Goal: Task Accomplishment & Management: Complete application form

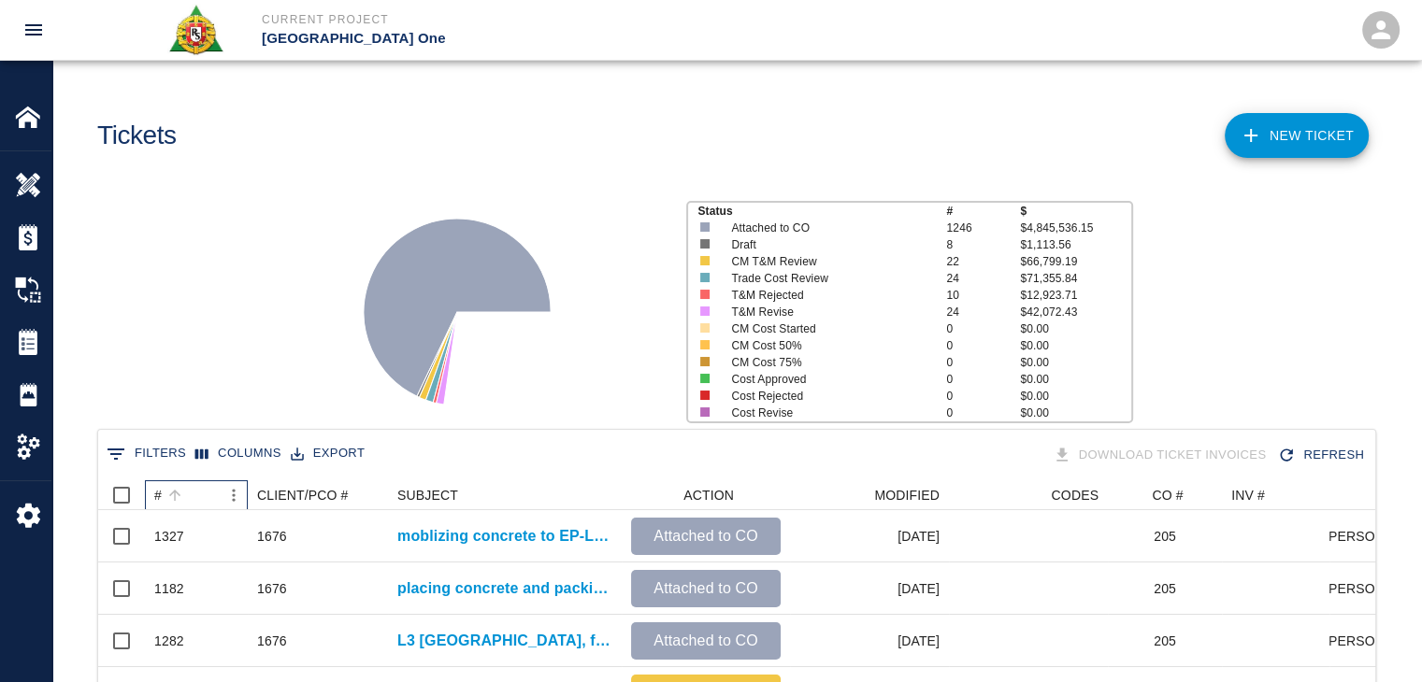
click at [198, 487] on div "#" at bounding box center [186, 495] width 65 height 30
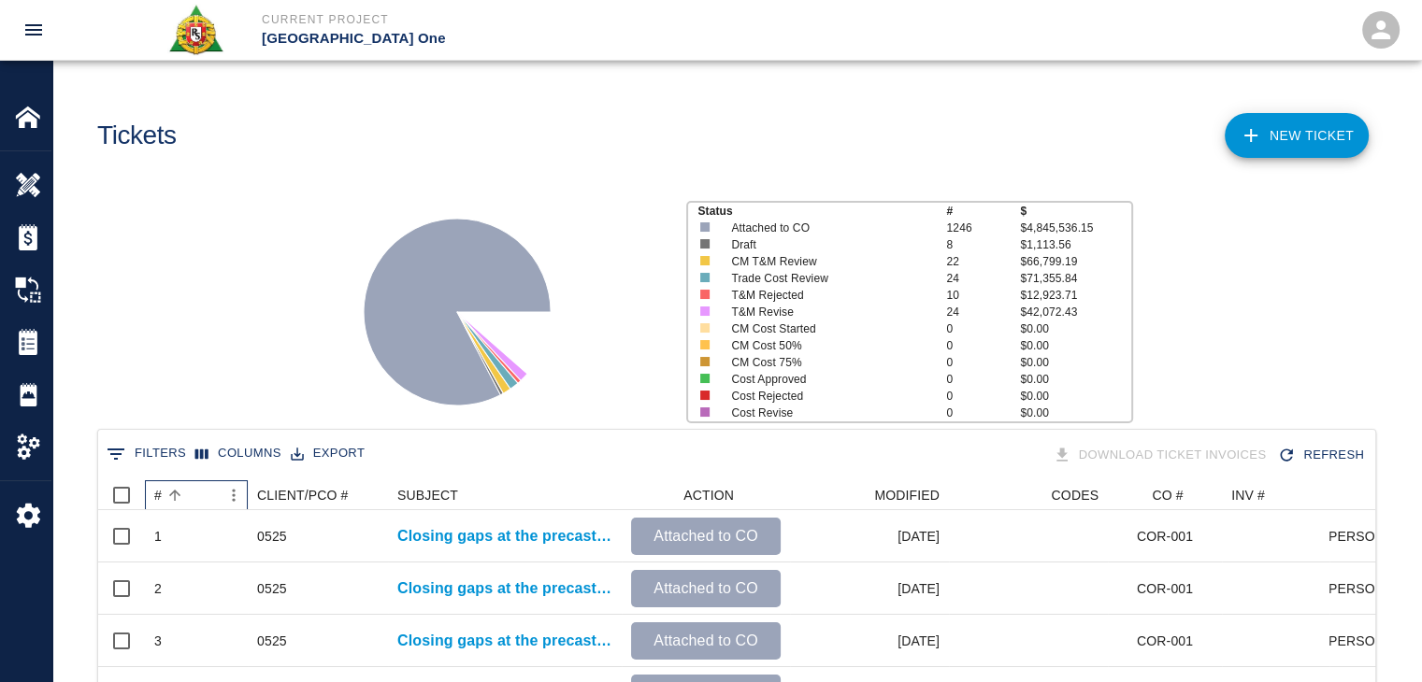
click at [198, 487] on div "#" at bounding box center [186, 495] width 65 height 30
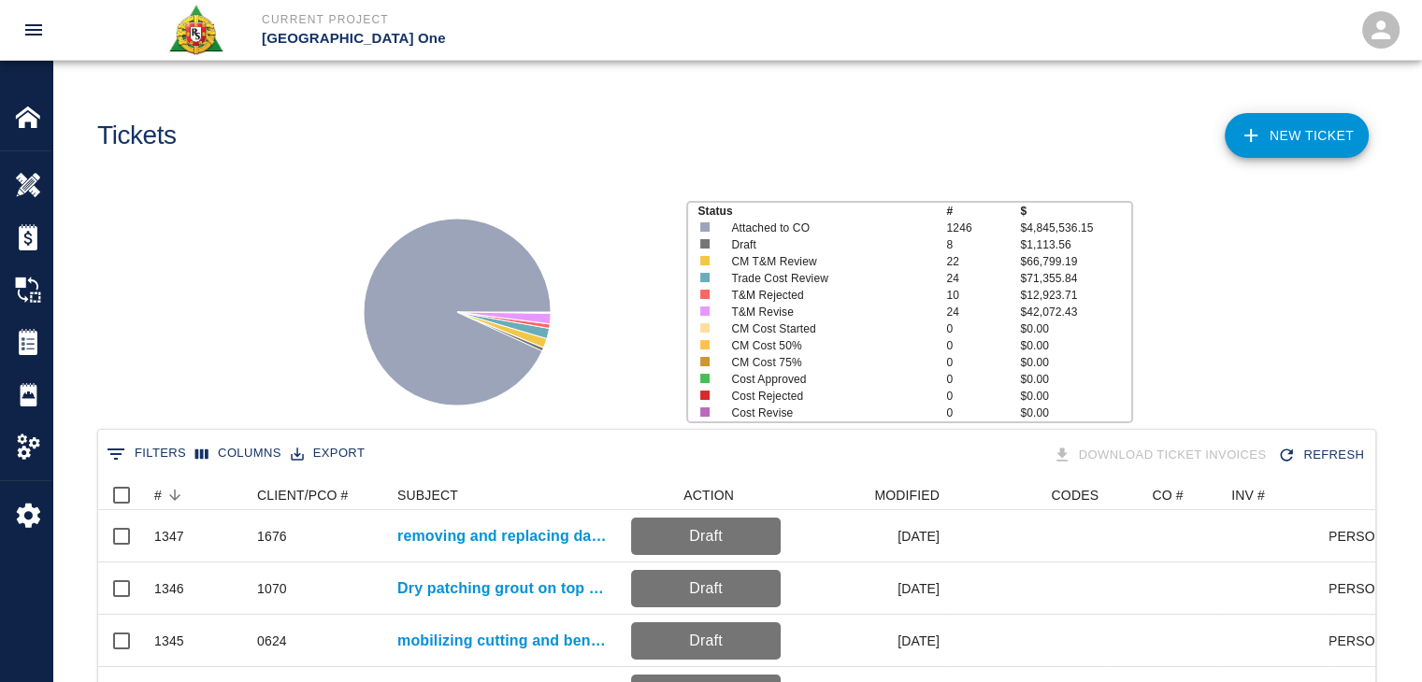
click at [272, 378] on div "Status # $ Attached to CO 1246 $4,845,536.15 Draft 8 $1,113.56 CM T&M Review 22…" at bounding box center [729, 304] width 1384 height 249
click at [1258, 144] on icon at bounding box center [1251, 135] width 22 height 22
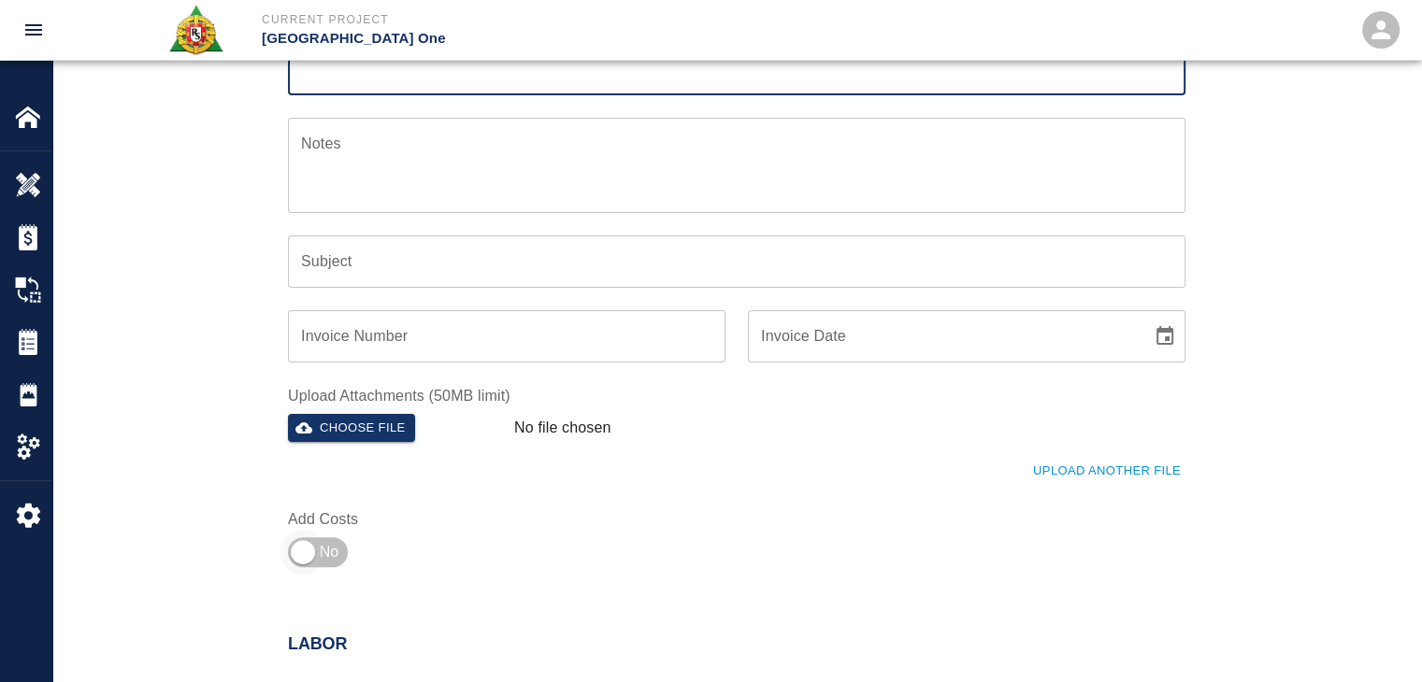
click at [319, 534] on input "checkbox" at bounding box center [303, 552] width 135 height 45
checkbox input "true"
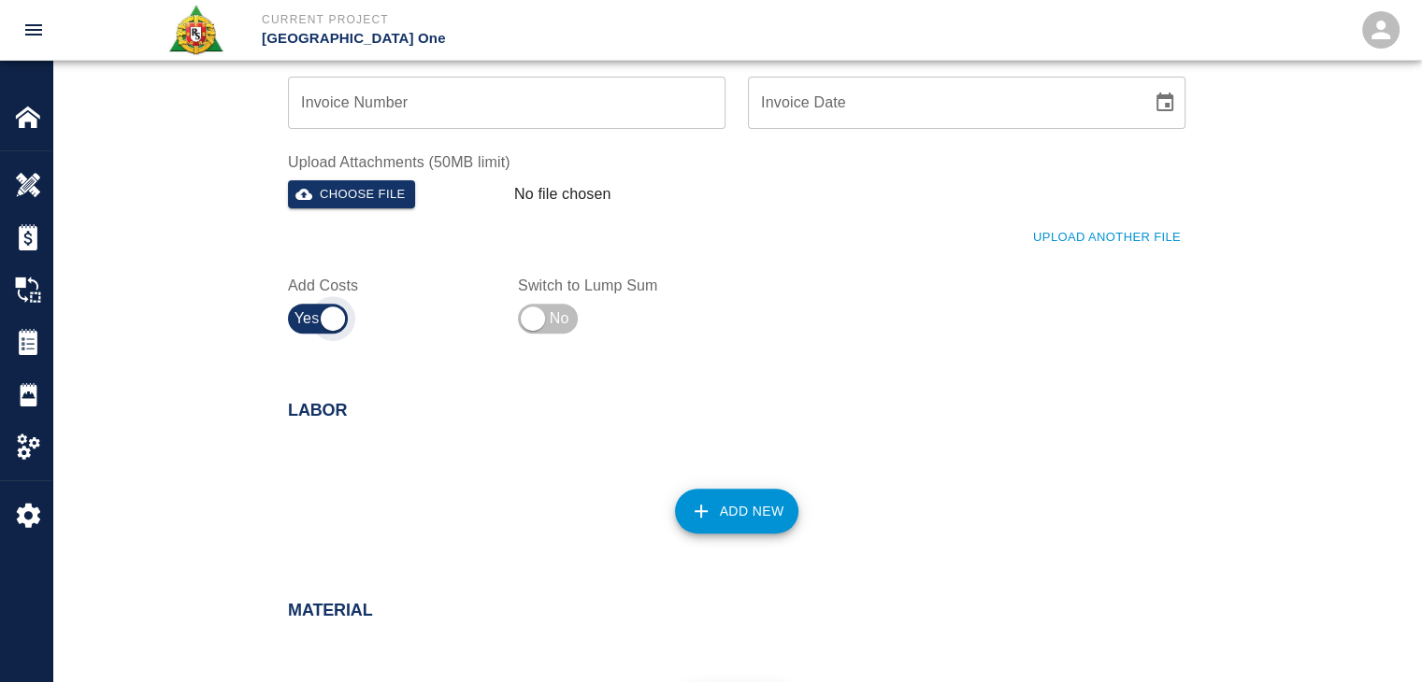
scroll to position [598, 0]
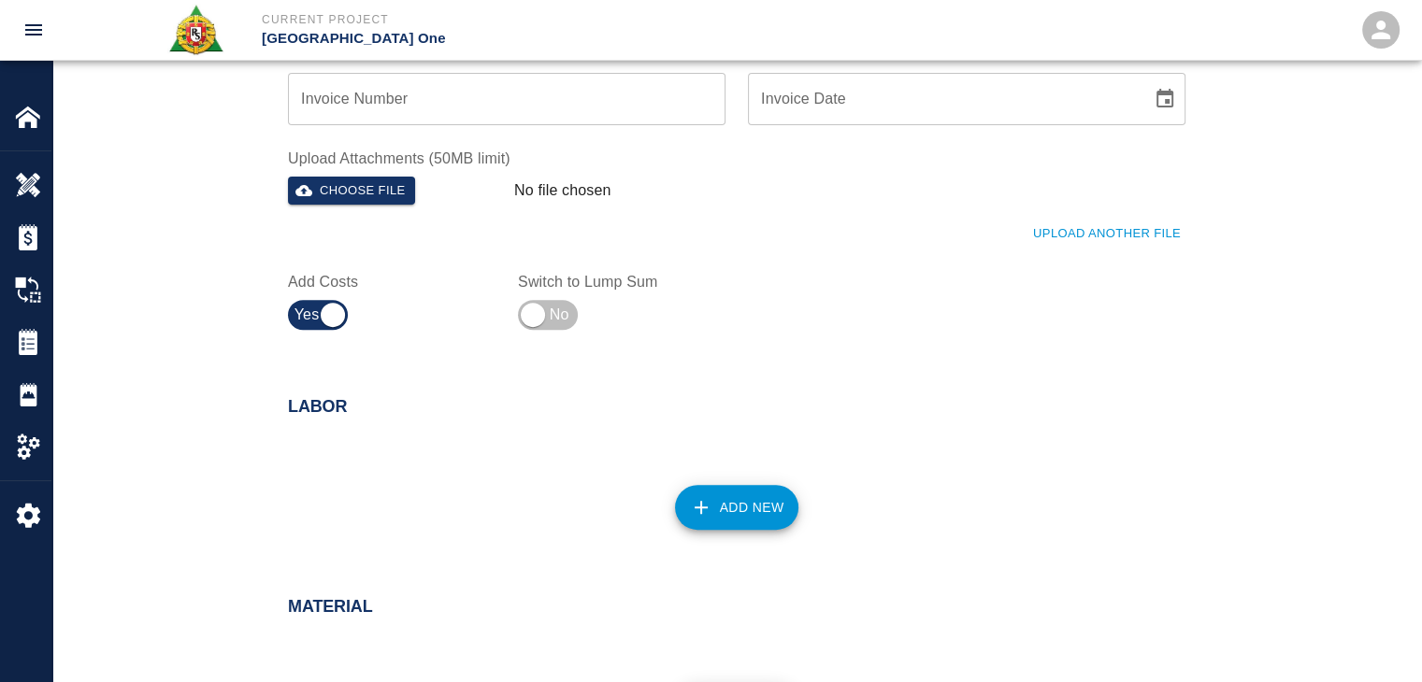
click at [668, 487] on div "Add New" at bounding box center [725, 496] width 920 height 82
click at [740, 499] on button "Add New" at bounding box center [737, 507] width 124 height 45
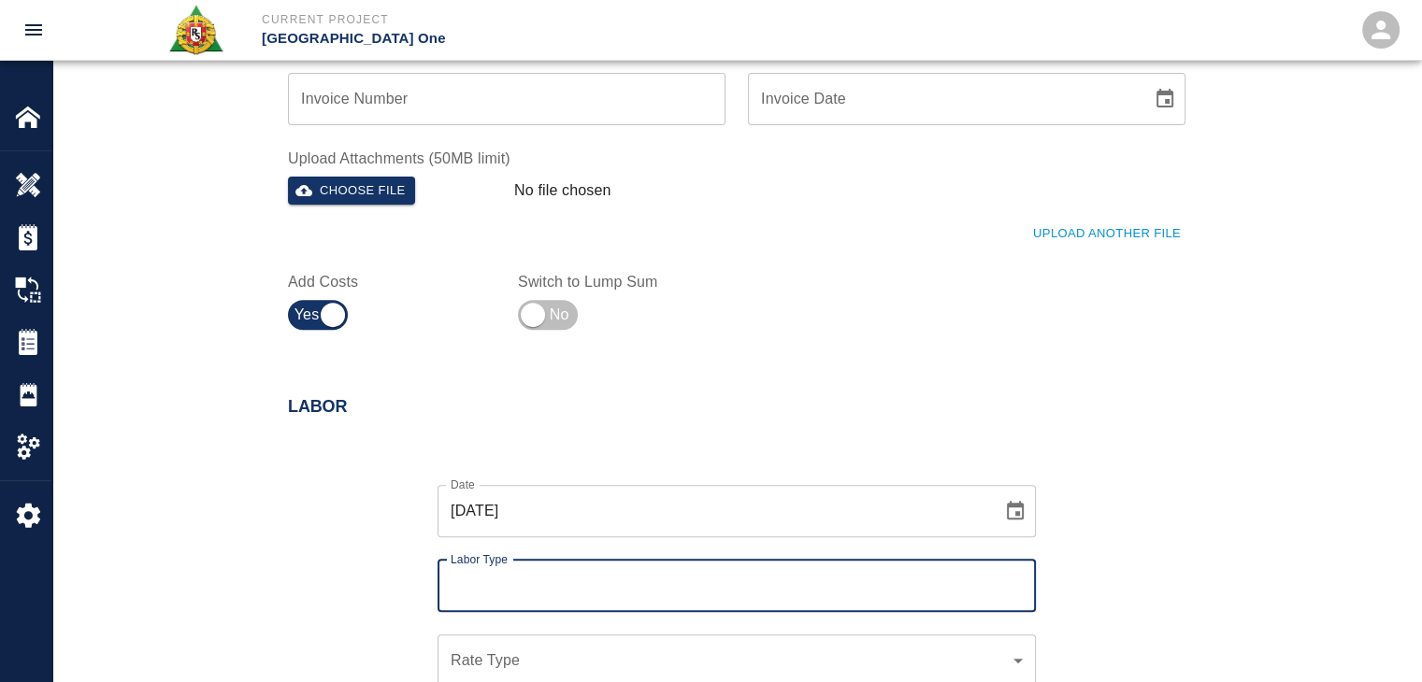
scroll to position [684, 0]
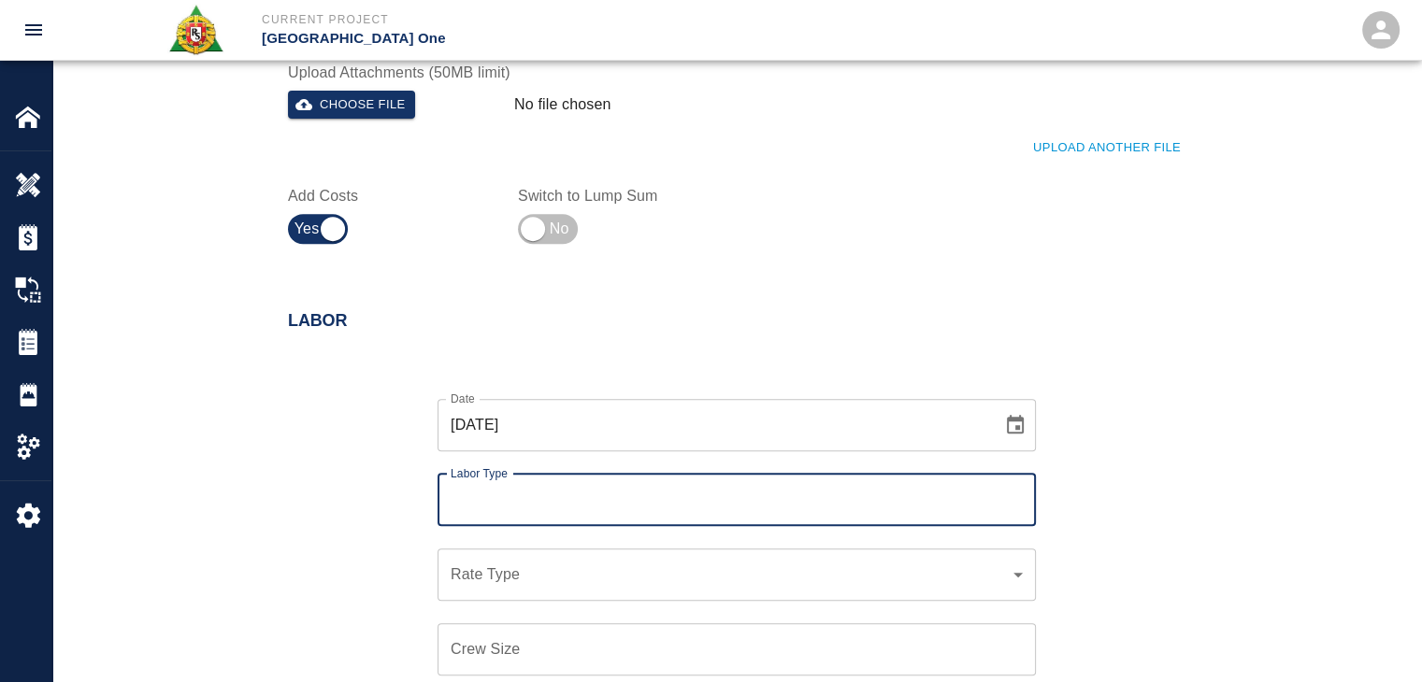
type input "d"
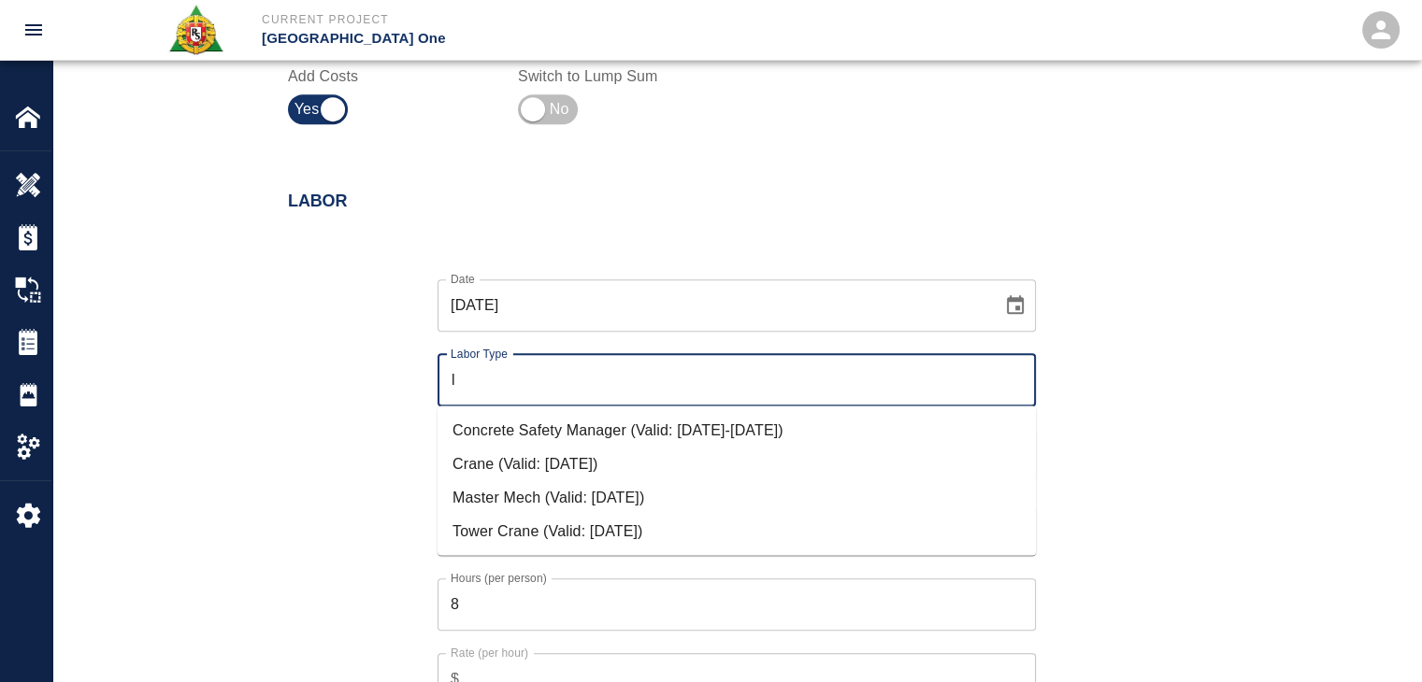
type input "l"
click at [370, 420] on div "Date [DATE] Date Labor Type l Labor Type Rate Type ​ Rate Type Crew Size Crew S…" at bounding box center [725, 506] width 920 height 513
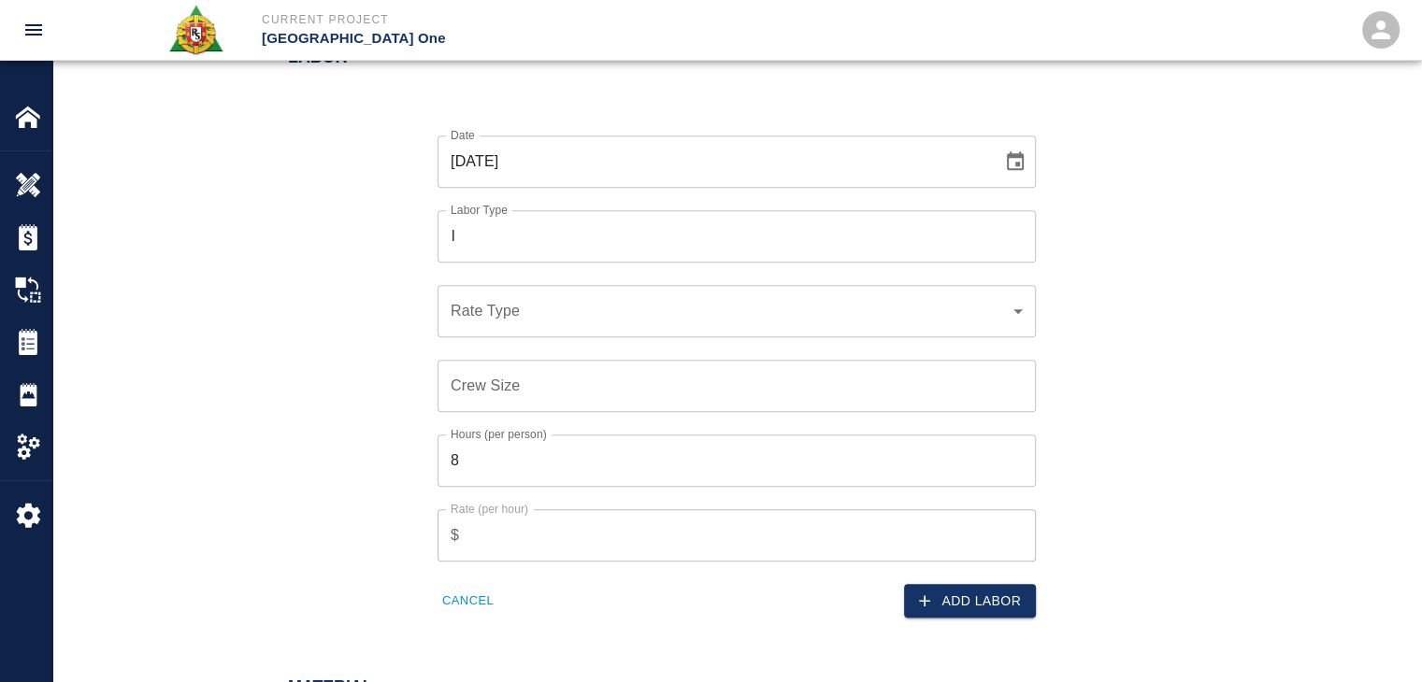
click at [468, 610] on button "Cancel" at bounding box center [467, 601] width 61 height 29
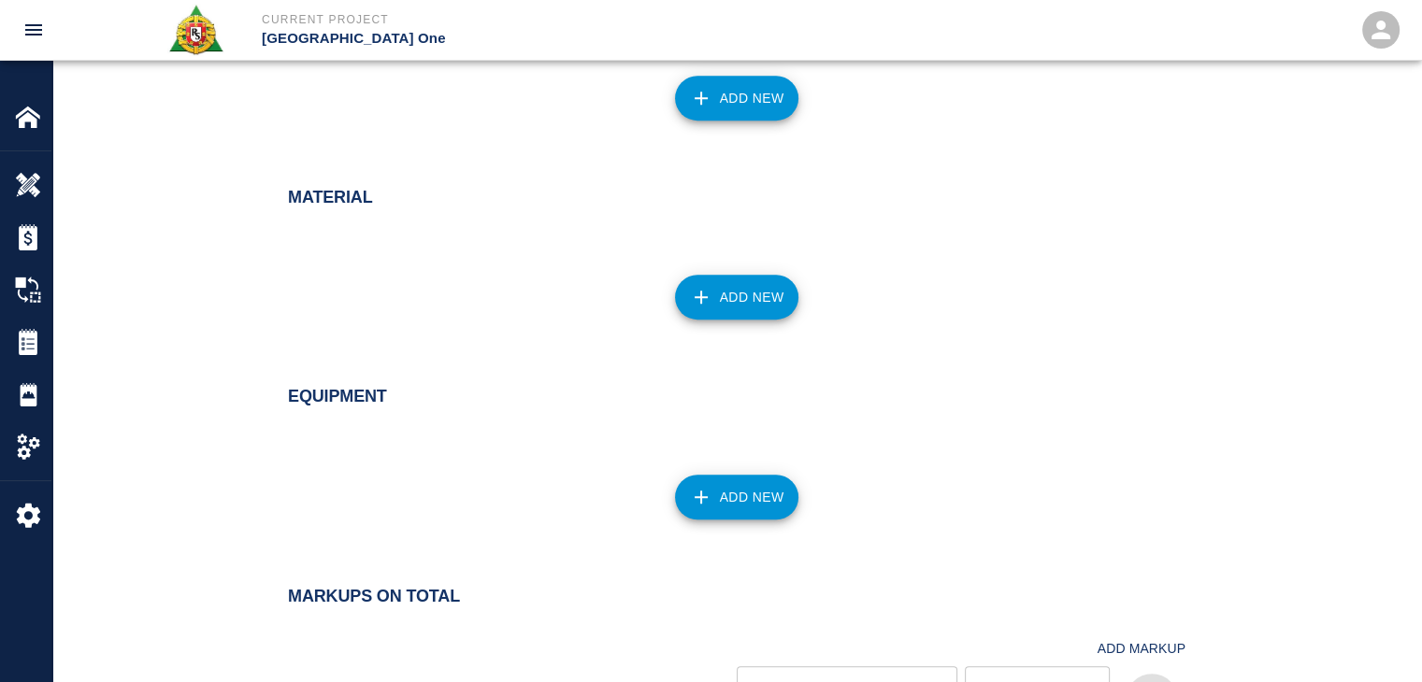
scroll to position [1295, 0]
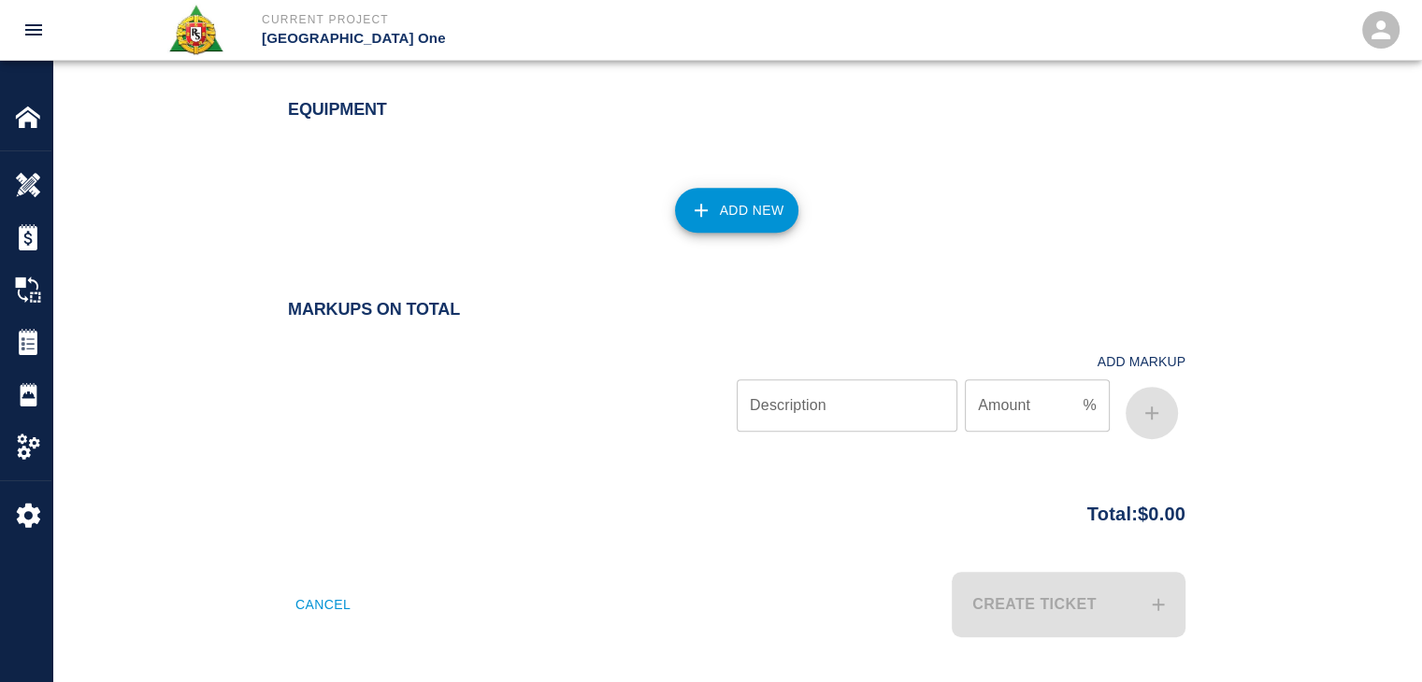
click at [307, 604] on button "Cancel" at bounding box center [323, 604] width 70 height 65
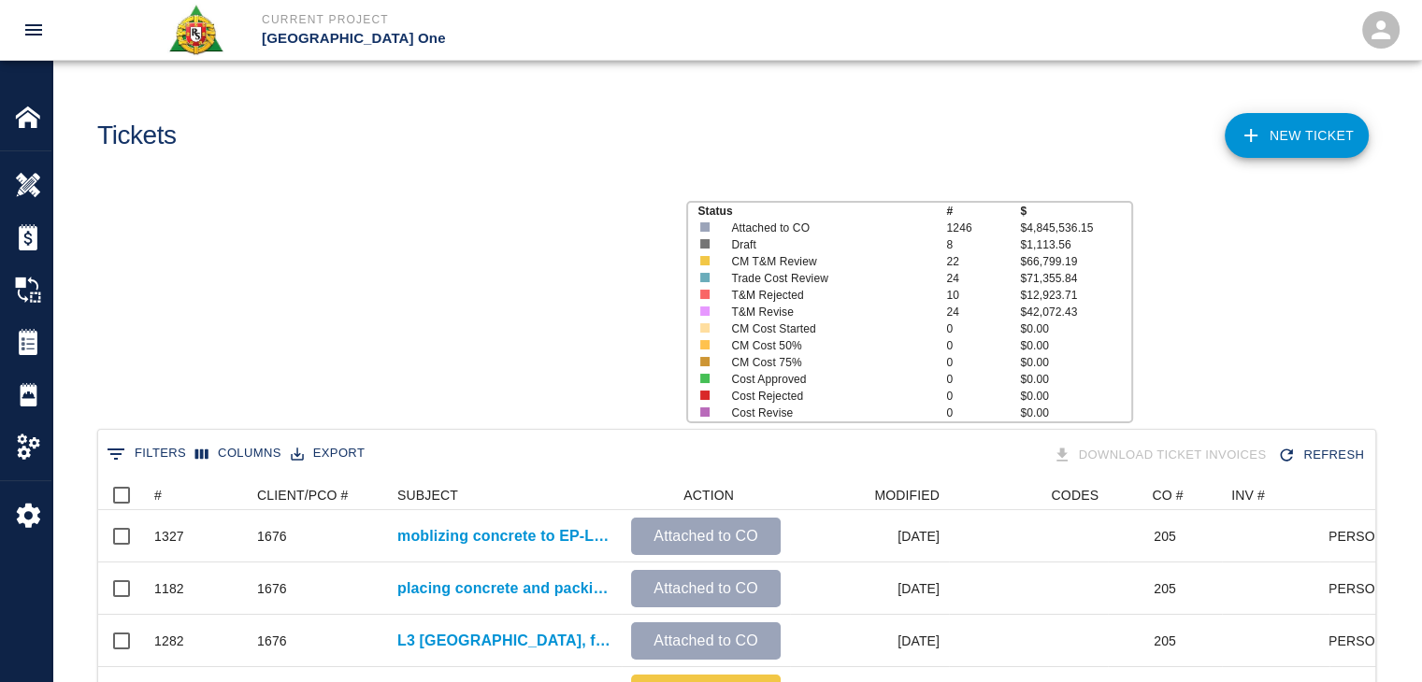
scroll to position [1077, 1263]
